Goal: Communication & Community: Share content

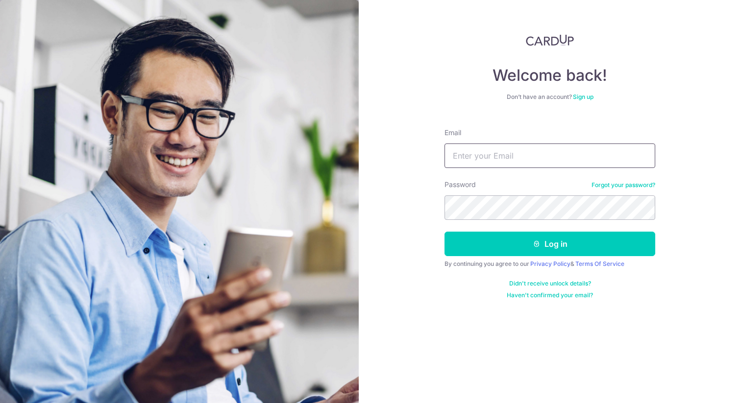
click at [496, 160] on input "Email" at bounding box center [549, 156] width 211 height 25
type input "[EMAIL_ADDRESS][DOMAIN_NAME]"
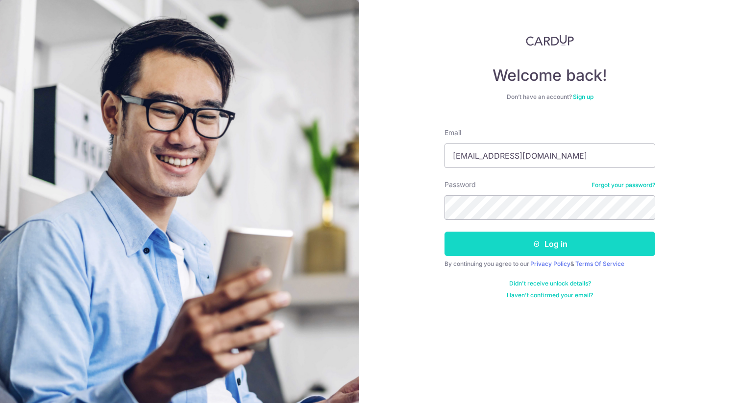
click at [585, 233] on button "Log in" at bounding box center [549, 244] width 211 height 25
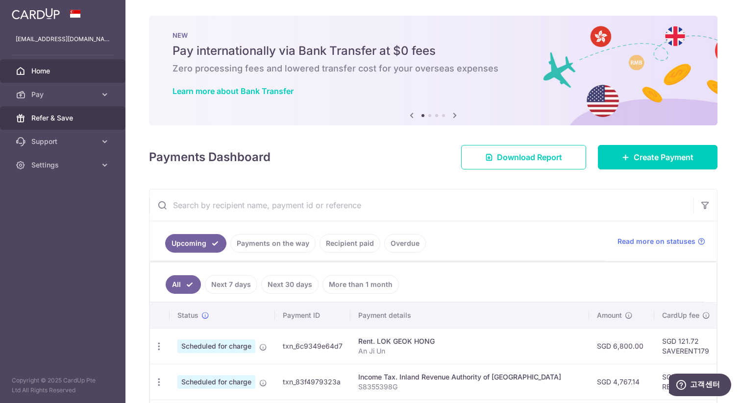
click at [42, 124] on link "Refer & Save" at bounding box center [62, 118] width 125 height 24
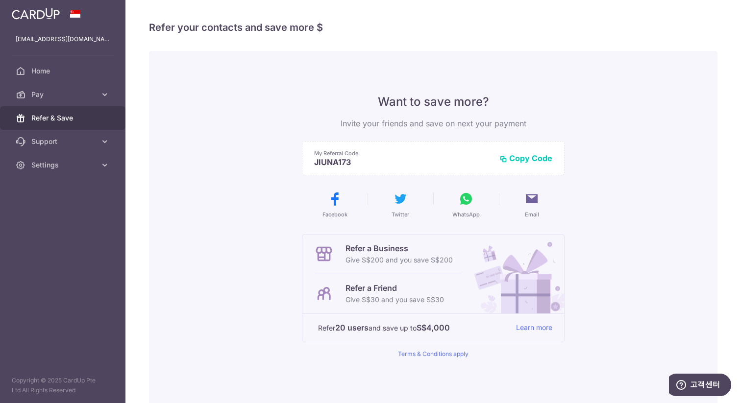
click at [532, 158] on button "Copy Code" at bounding box center [525, 158] width 53 height 10
click at [356, 295] on p "Give S$30 and you save S$30" at bounding box center [394, 300] width 98 height 12
click at [534, 331] on link "Learn more" at bounding box center [534, 328] width 36 height 12
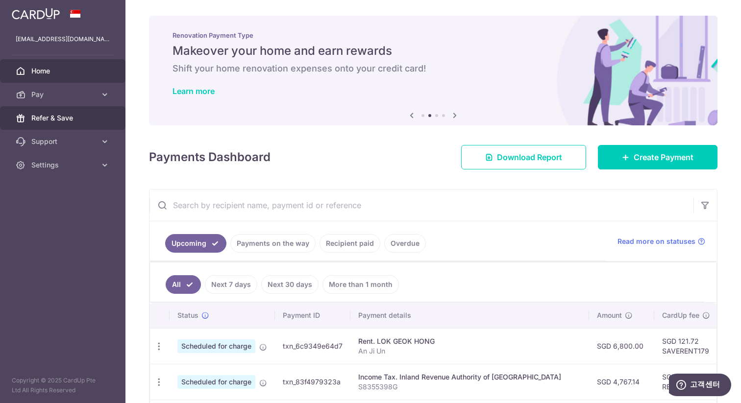
click at [51, 121] on span "Refer & Save" at bounding box center [63, 118] width 65 height 10
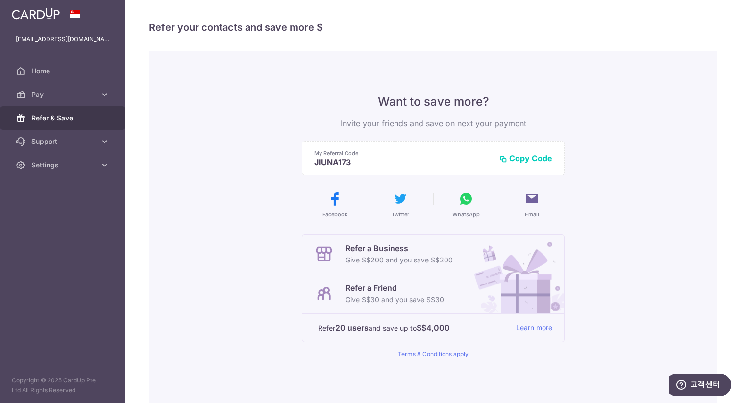
click at [393, 299] on p "Give S$30 and you save S$30" at bounding box center [394, 300] width 98 height 12
click at [524, 160] on button "Copy Code" at bounding box center [525, 158] width 53 height 10
click at [523, 203] on button "Email" at bounding box center [532, 204] width 58 height 27
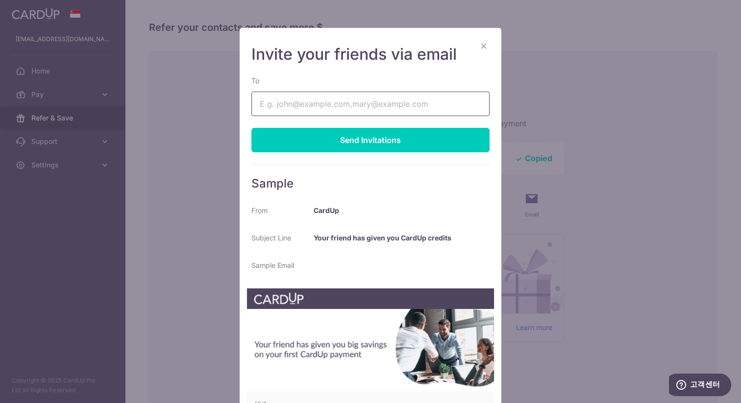
click at [273, 106] on input "To" at bounding box center [370, 104] width 238 height 25
click at [378, 106] on input "To" at bounding box center [370, 104] width 238 height 25
paste input "dahyun_kang@apple.com"
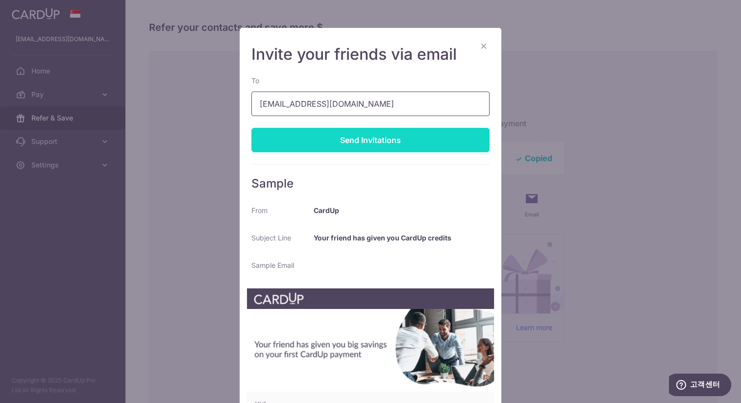
type input "dahyun_kang@apple.com"
click at [355, 139] on div "Send Invitations" at bounding box center [370, 140] width 238 height 25
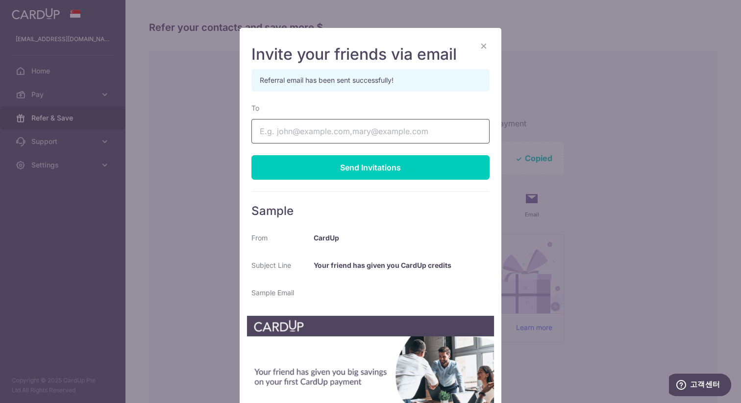
click at [303, 135] on input "To" at bounding box center [370, 131] width 238 height 25
type input "lizzie.junho@gmail.com"
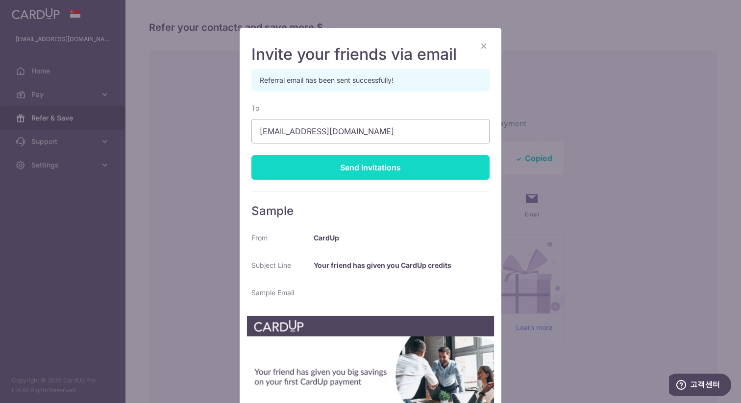
click at [352, 172] on div "Send Invitations" at bounding box center [370, 167] width 238 height 25
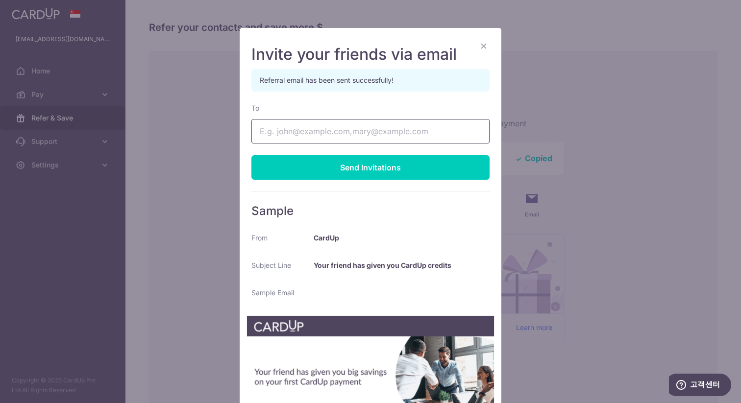
click at [288, 130] on input "To" at bounding box center [370, 131] width 238 height 25
paste input "renae_lee@apple.com"
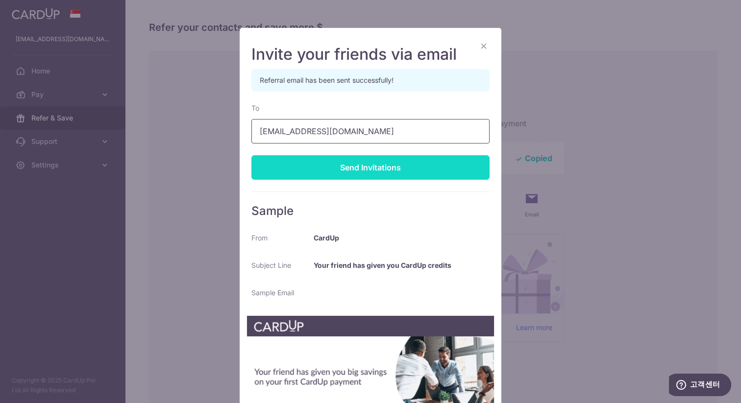
type input "renae_lee@apple.com"
click at [363, 169] on div "Send Invitations" at bounding box center [370, 167] width 238 height 25
